Goal: Find specific page/section: Find specific page/section

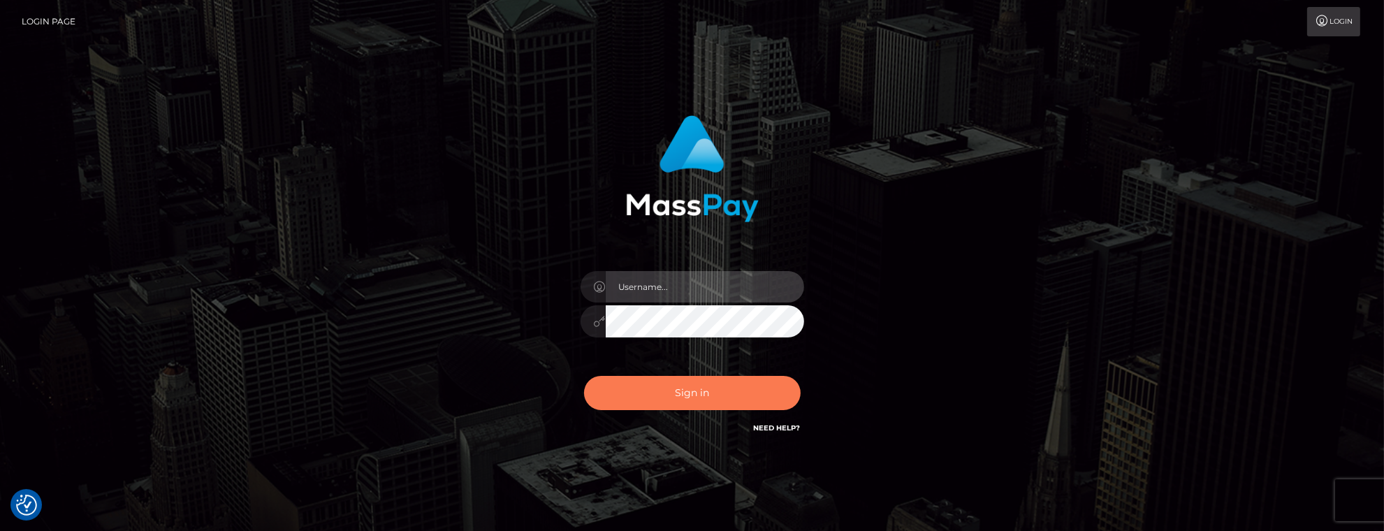
type input "[PERSON_NAME].Xcite"
click at [740, 380] on button "Sign in" at bounding box center [692, 393] width 217 height 34
type input "Mary.Xcite"
click at [722, 402] on button "Sign in" at bounding box center [692, 393] width 217 height 34
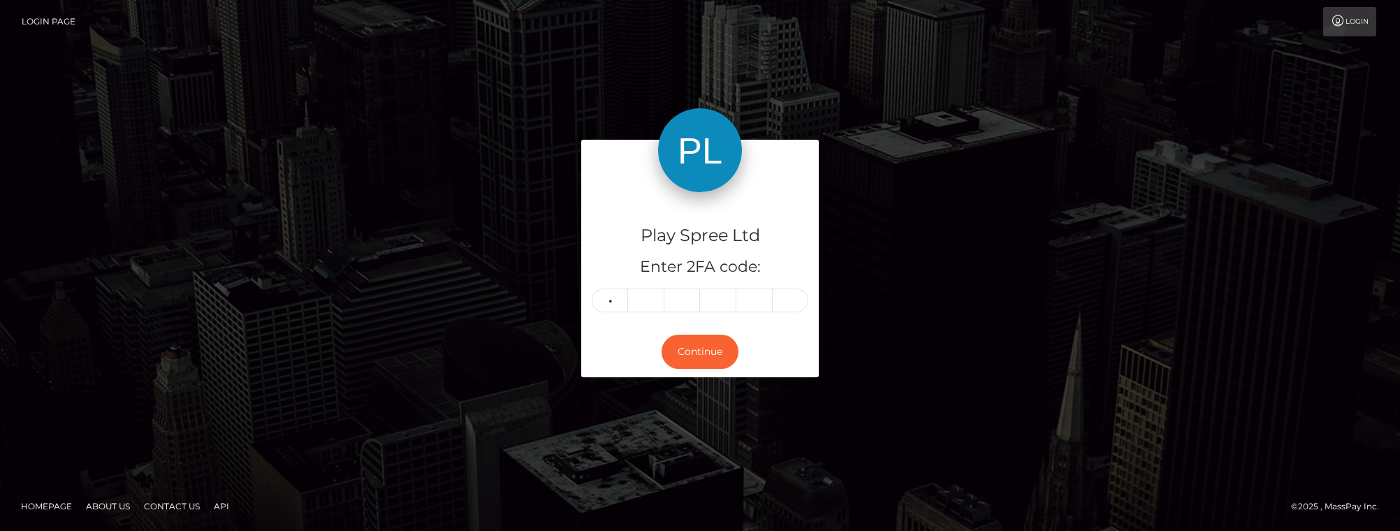
type input "7"
type input "3"
type input "5"
type input "0"
type input "6"
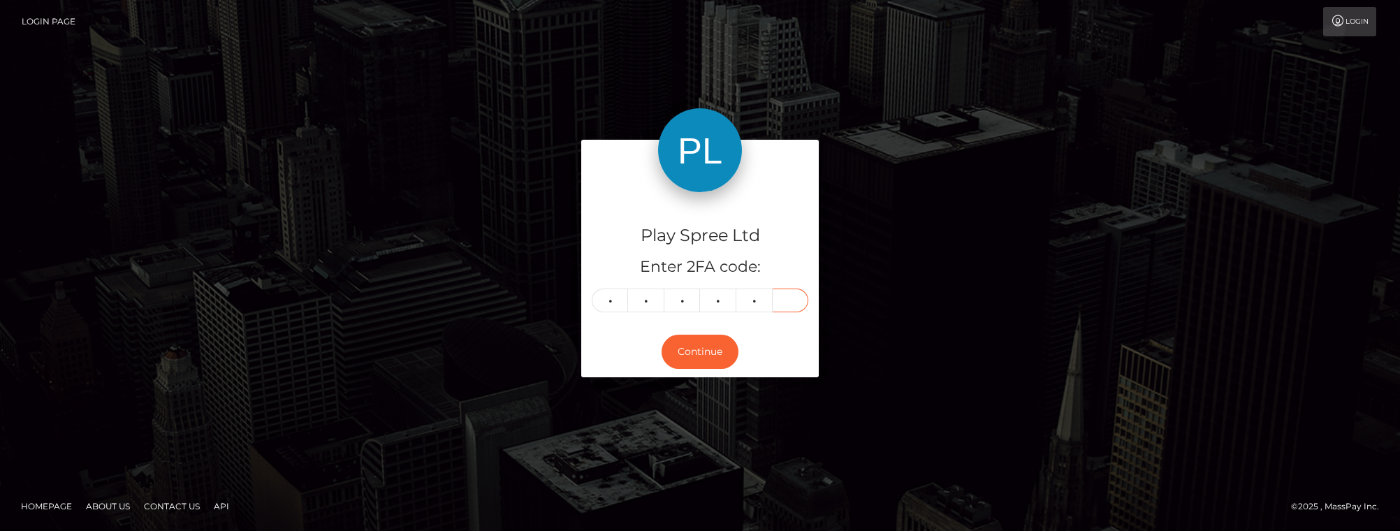
type input "2"
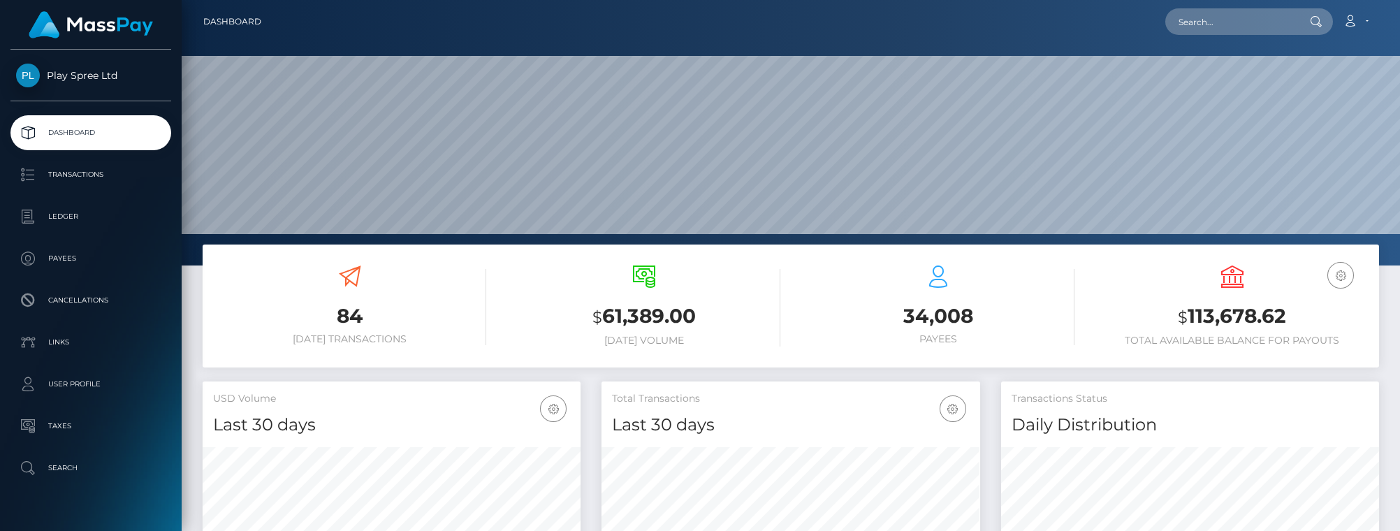
scroll to position [248, 378]
click at [1242, 22] on input "text" at bounding box center [1230, 21] width 131 height 27
paste input "1707281"
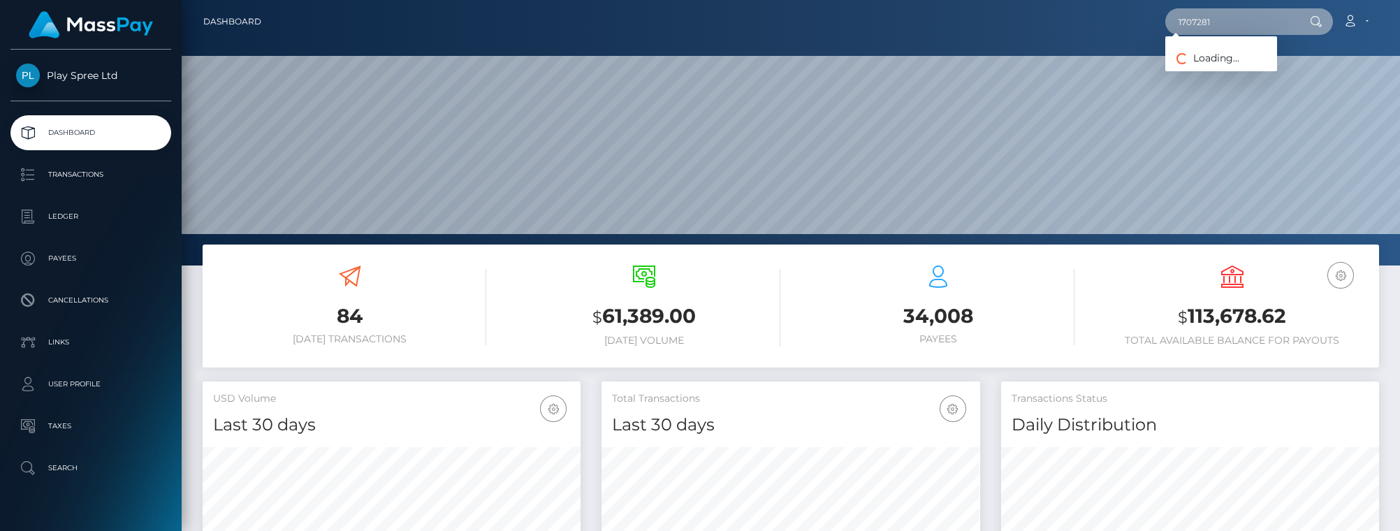
type input "1707281"
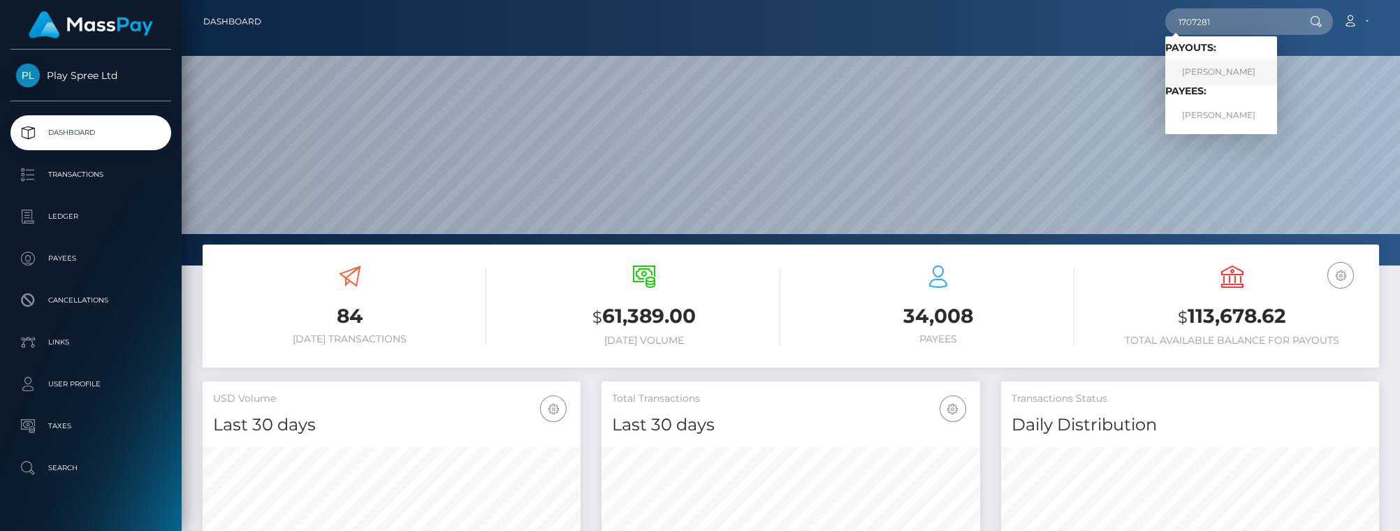
click at [1218, 79] on link "SAMANTHA NICOLE HENSON" at bounding box center [1221, 72] width 112 height 26
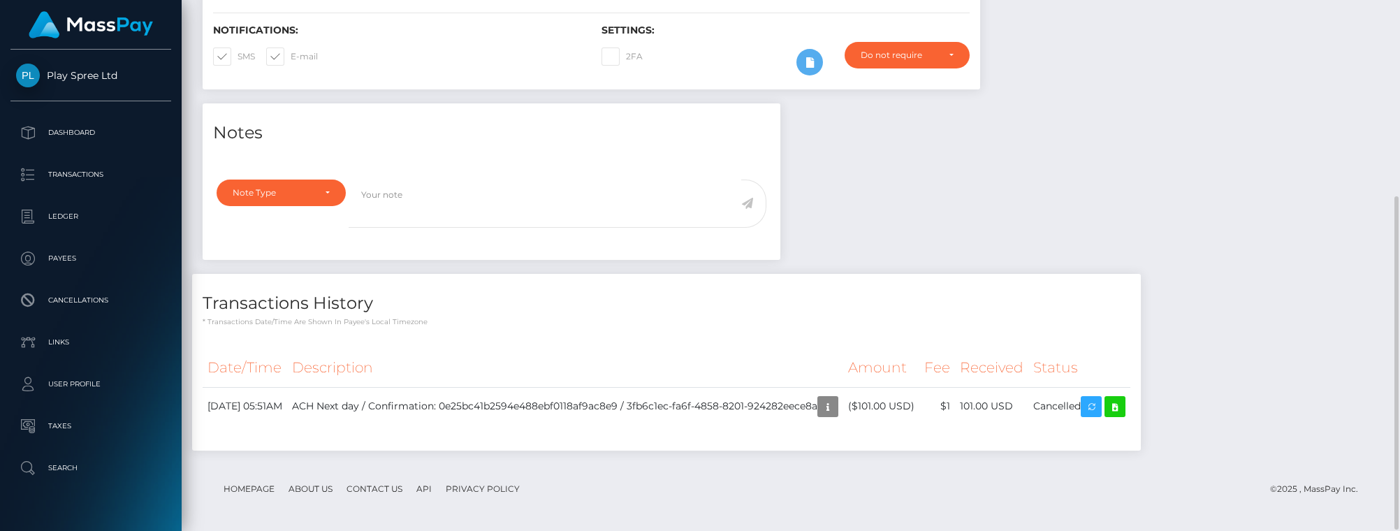
scroll to position [167, 378]
drag, startPoint x: 189, startPoint y: 90, endPoint x: 315, endPoint y: 4, distance: 152.3
click at [188, 90] on div "[PERSON_NAME] - ID: spree-1707281 ACTIVE CLOSED ACTIVE E-mail Phone [GEOGRAPHIC…" at bounding box center [791, 147] width 1218 height 774
